Goal: Find specific page/section: Find specific page/section

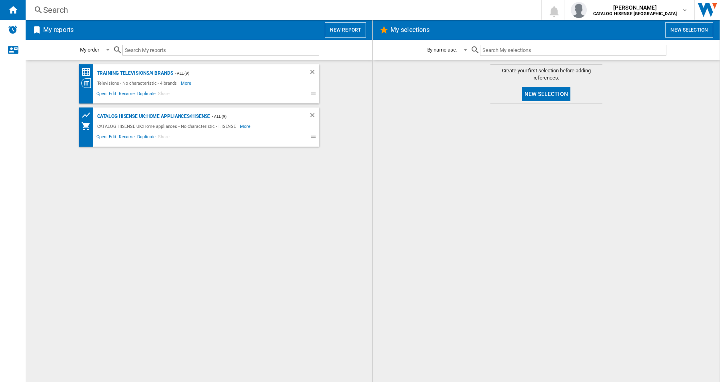
click at [360, 263] on div "Training Televisions/4 brands - ALL (9) Televisions - No characteristic - 4 bra…" at bounding box center [199, 221] width 331 height 314
click at [62, 10] on div "Search" at bounding box center [281, 9] width 477 height 11
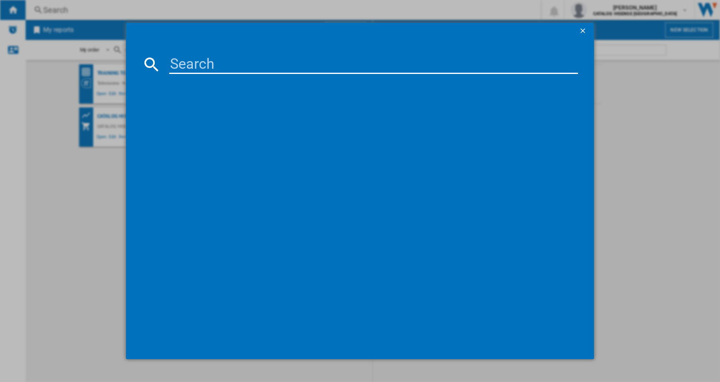
click at [183, 67] on input at bounding box center [373, 64] width 409 height 19
paste input "HISENSE 100U7QTUK BLACK 100""
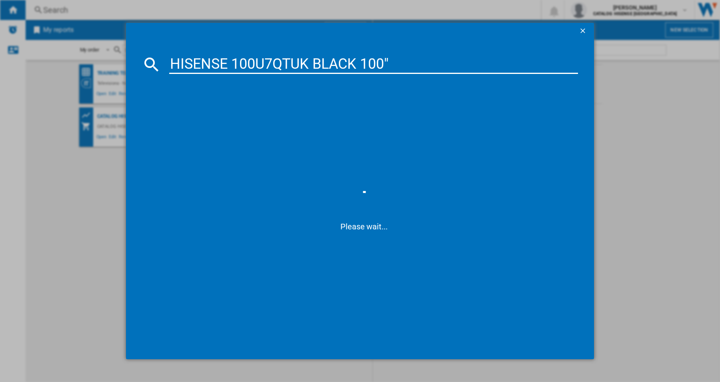
type input "HISENSE 100U7QTUK BLACK 100"
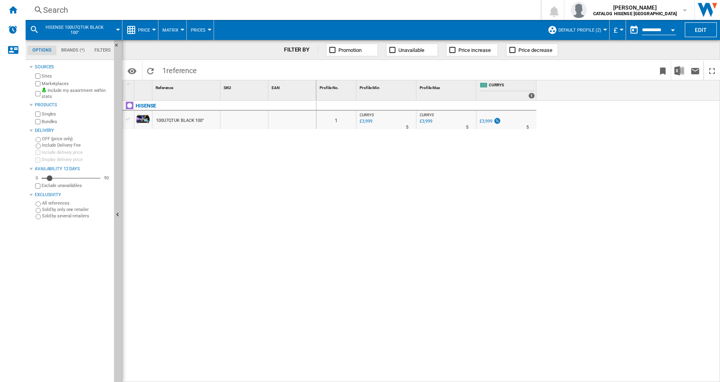
click at [600, 31] on button "Default profile (2)" at bounding box center [581, 30] width 47 height 20
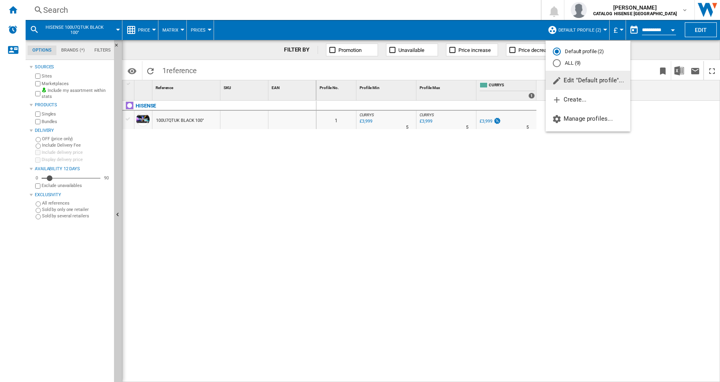
click at [572, 63] on md-radio-button "ALL (9)" at bounding box center [587, 64] width 70 height 8
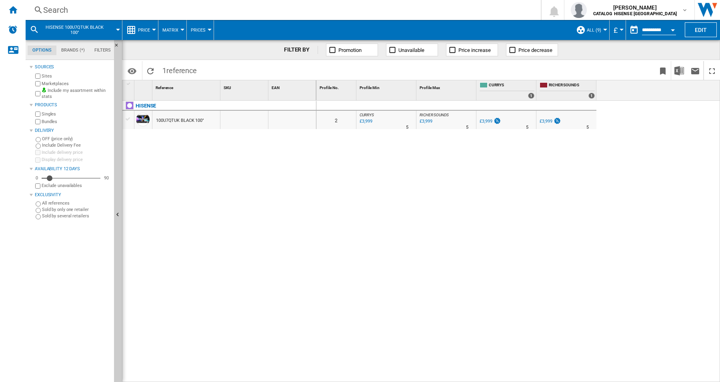
click at [603, 30] on div at bounding box center [605, 30] width 4 height 2
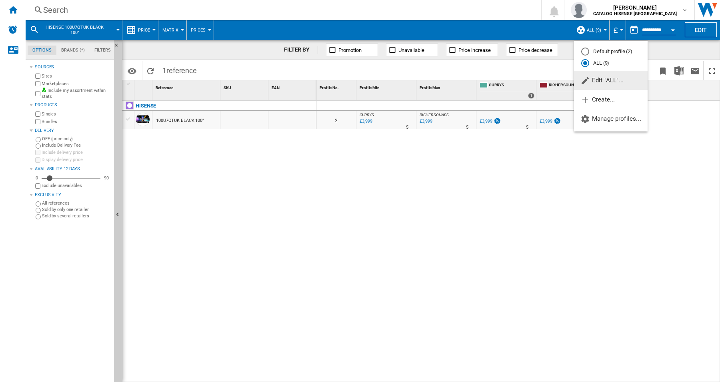
click at [515, 210] on md-backdrop at bounding box center [360, 191] width 720 height 382
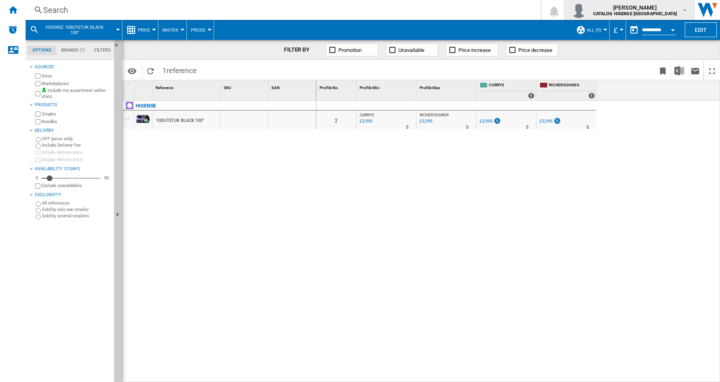
click at [684, 11] on md-icon "button" at bounding box center [684, 10] width 6 height 6
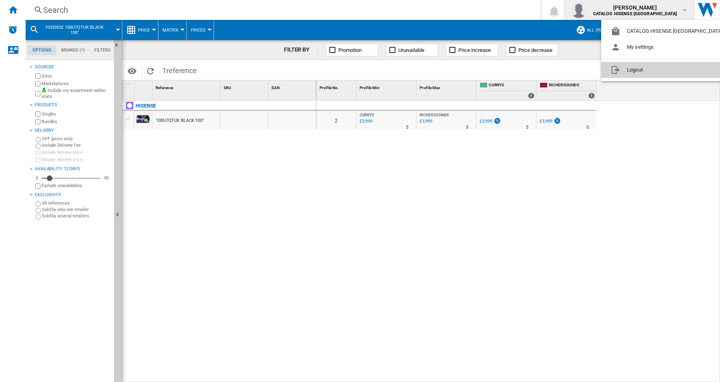
drag, startPoint x: 630, startPoint y: 69, endPoint x: 652, endPoint y: 77, distance: 23.0
click at [630, 69] on button "Logout" at bounding box center [668, 70] width 134 height 16
